Goal: Information Seeking & Learning: Learn about a topic

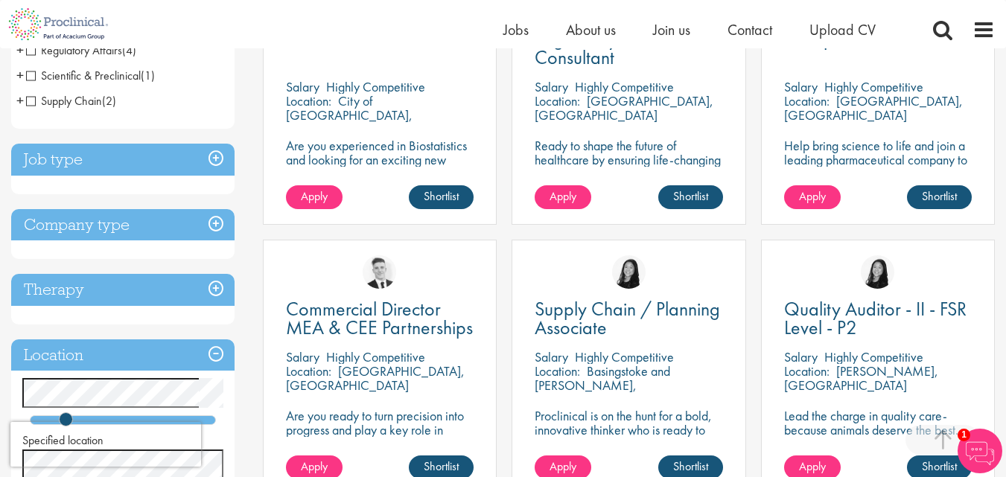
scroll to position [354, 0]
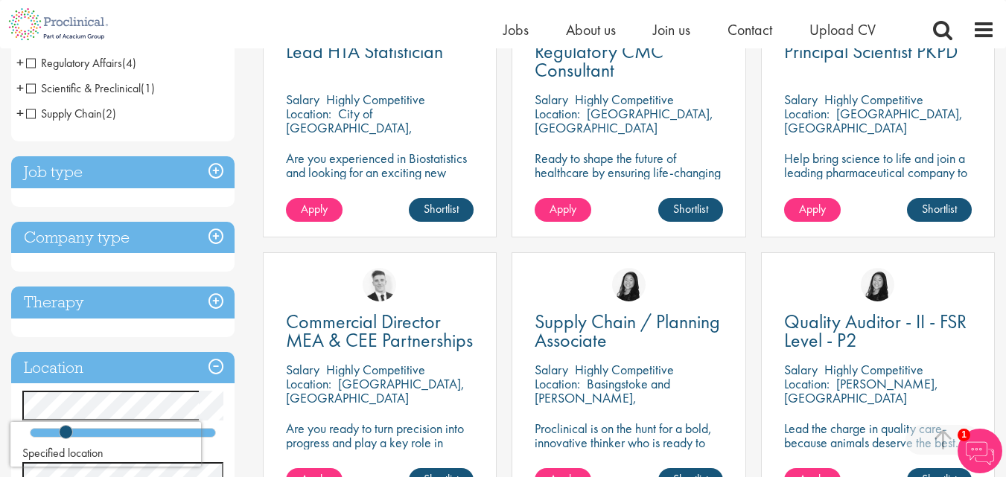
click at [219, 234] on h3 "Company type" at bounding box center [122, 238] width 223 height 32
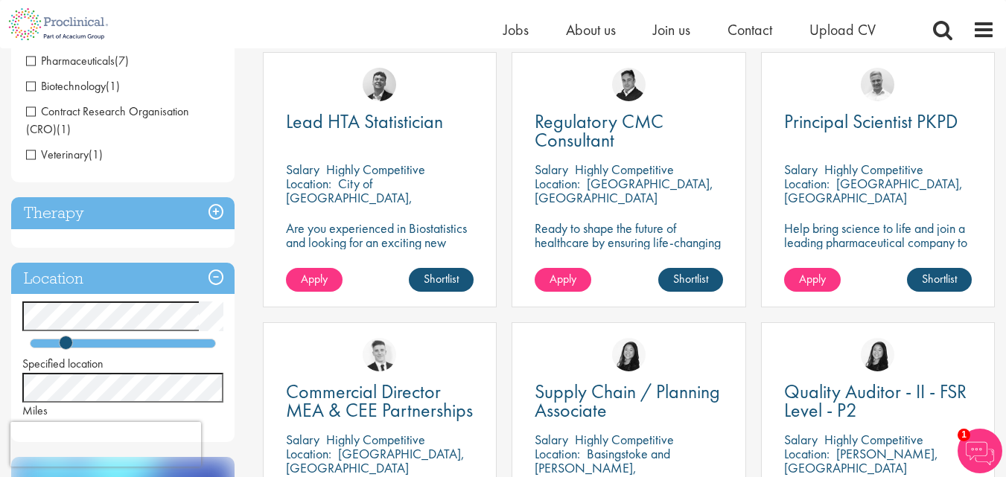
scroll to position [205, 0]
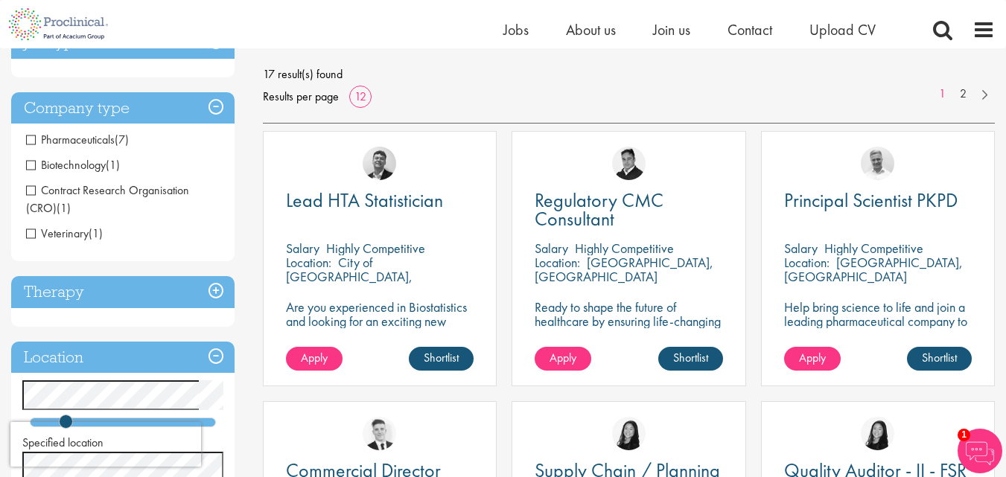
click at [214, 107] on h3 "Company type" at bounding box center [122, 108] width 223 height 32
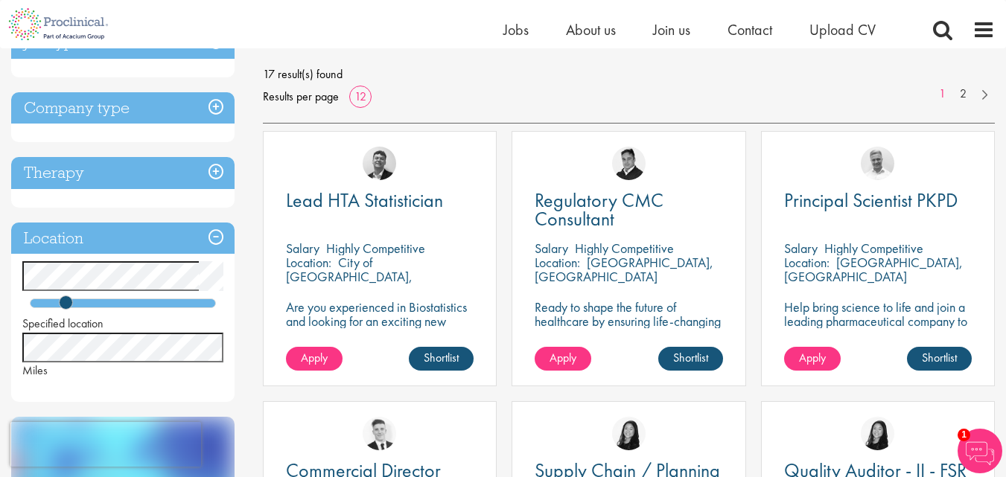
scroll to position [130, 0]
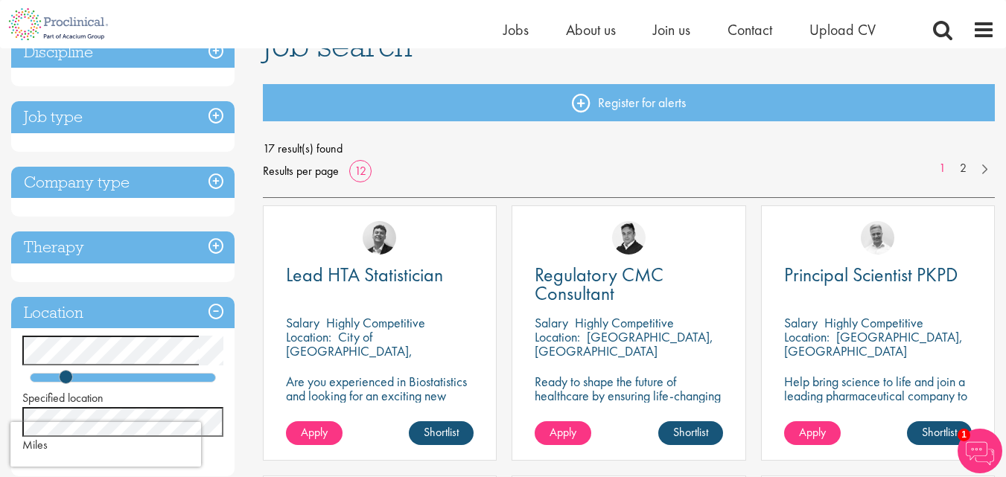
click at [220, 104] on h3 "Job type" at bounding box center [122, 117] width 223 height 32
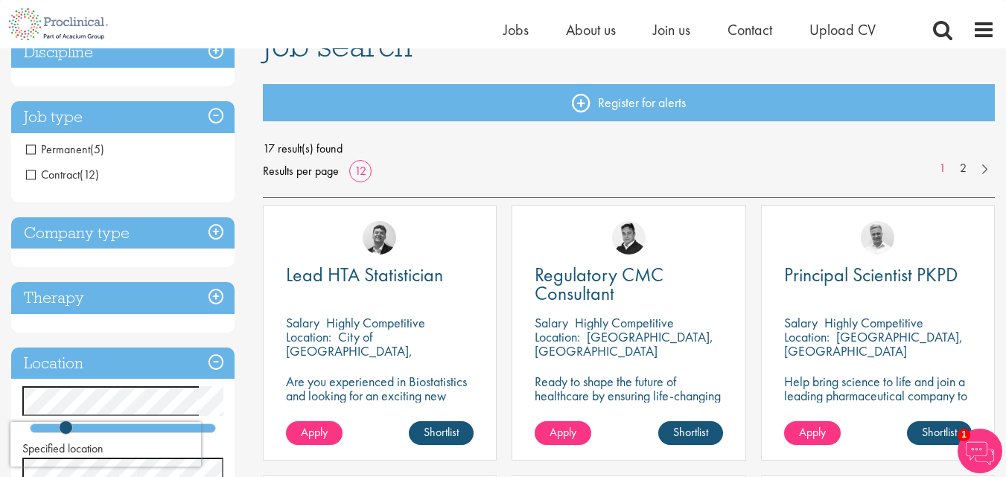
click at [219, 103] on h3 "Job type" at bounding box center [122, 117] width 223 height 32
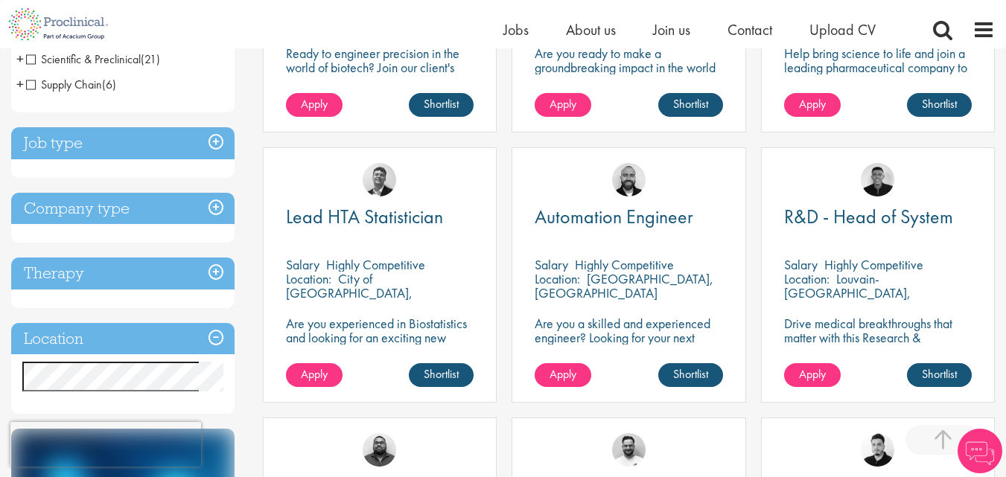
scroll to position [596, 0]
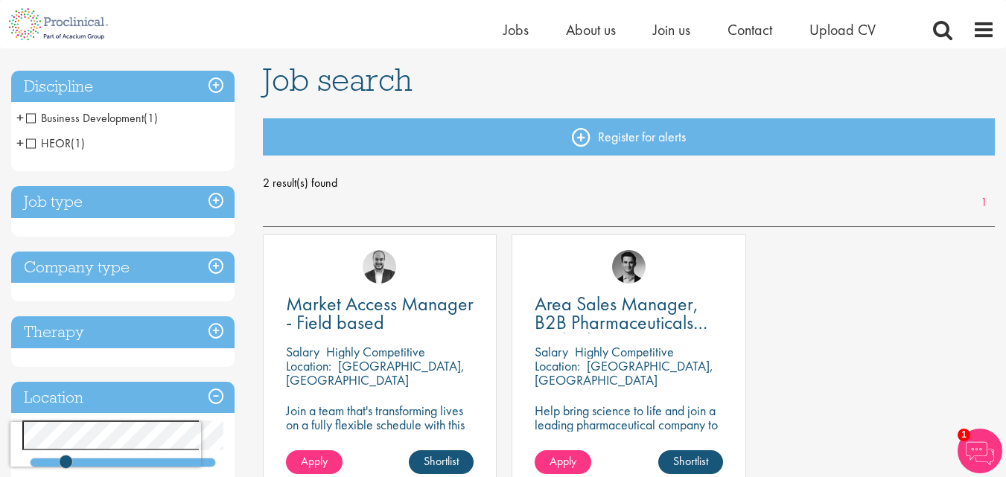
scroll to position [74, 0]
